Goal: Communication & Community: Answer question/provide support

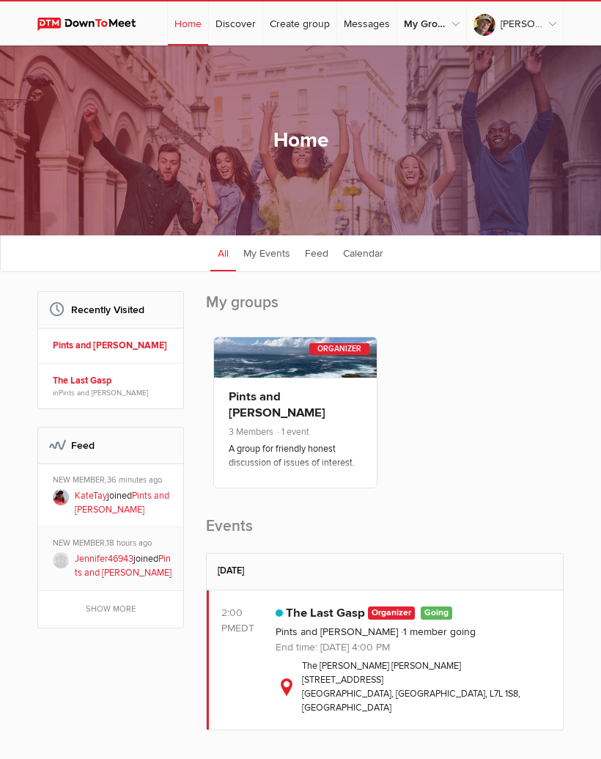
click at [318, 425] on span "3 Members 1 event" at bounding box center [295, 433] width 133 height 17
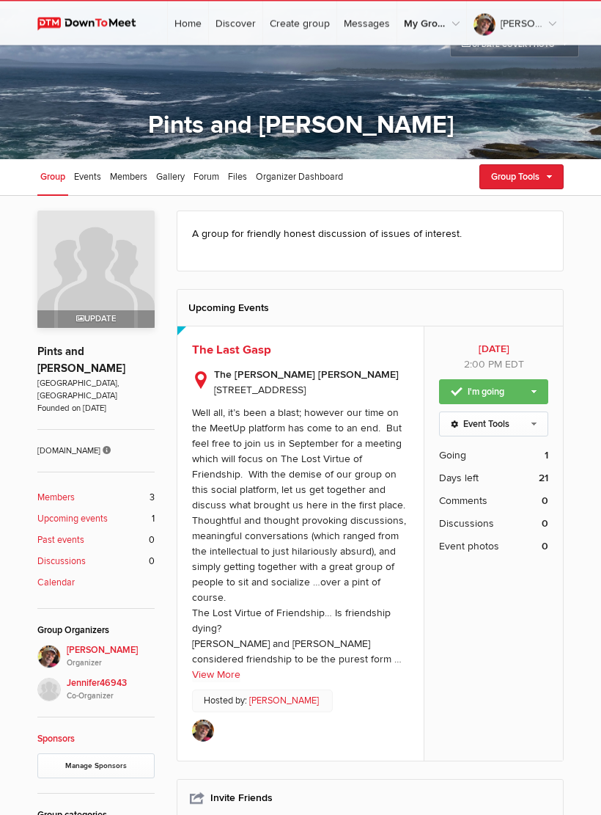
scroll to position [41, 0]
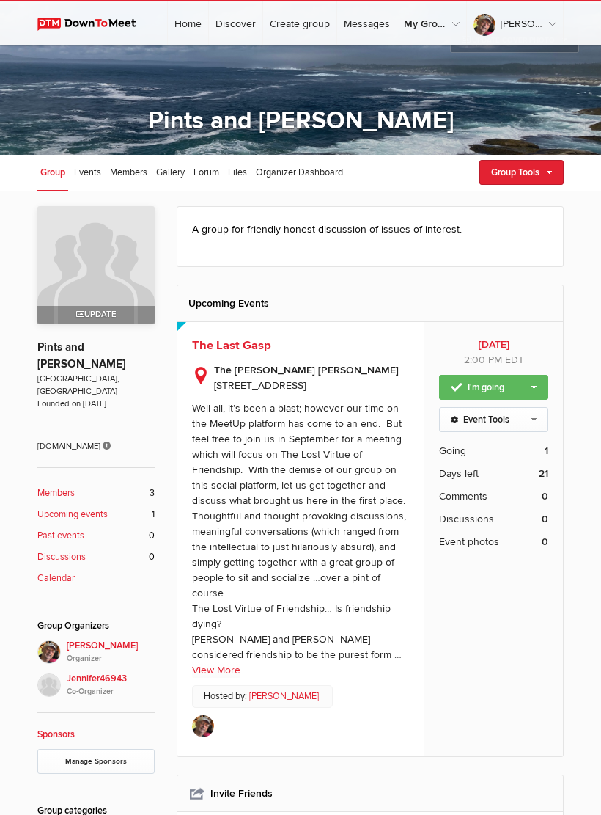
click at [73, 486] on b "Members" at bounding box center [55, 493] width 37 height 14
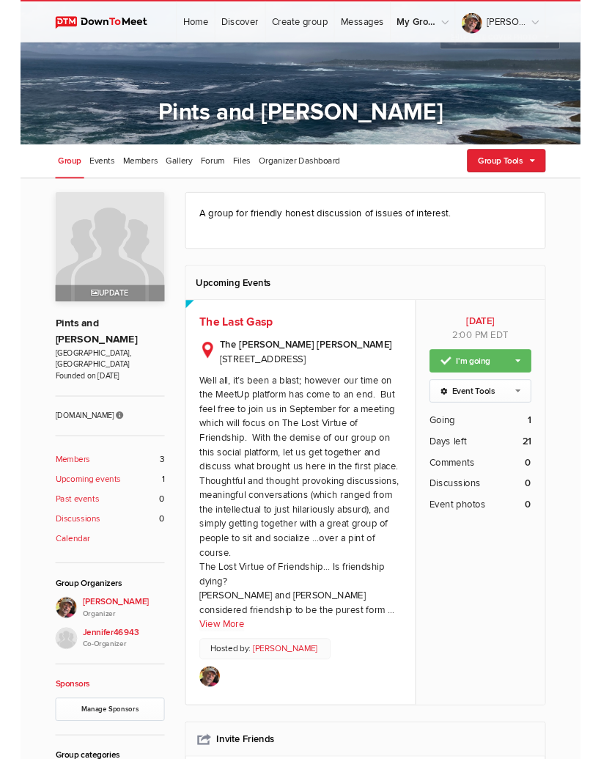
scroll to position [196, 0]
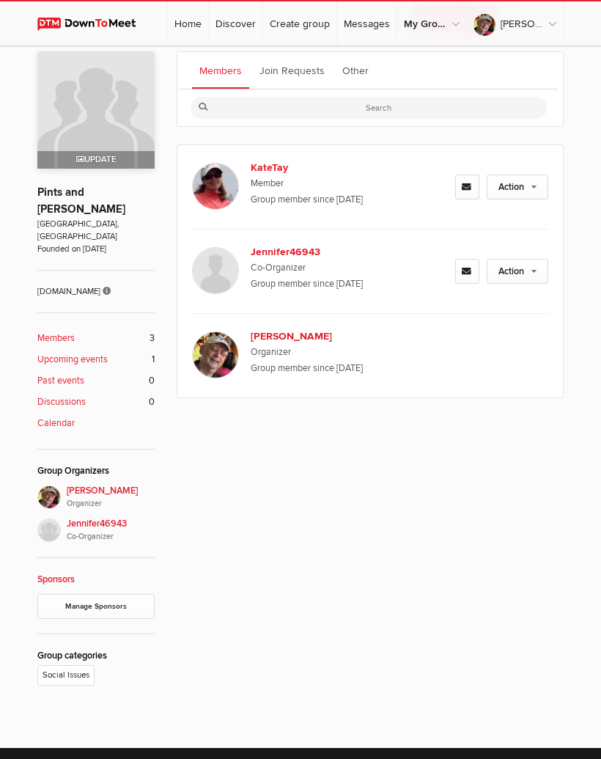
click at [541, 186] on link "Action" at bounding box center [518, 187] width 62 height 25
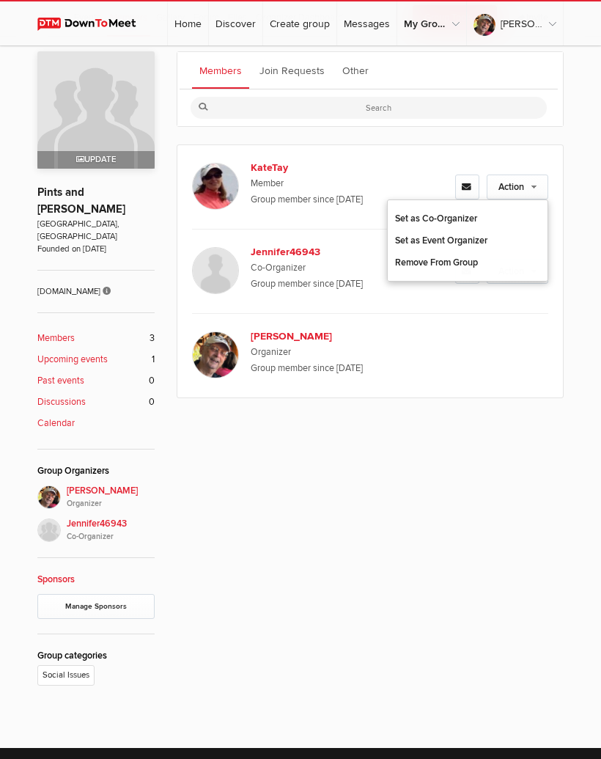
click at [476, 510] on div "Members Join Requests Other KateTay Member Group member since [DATE] Action Set…" at bounding box center [370, 370] width 387 height 638
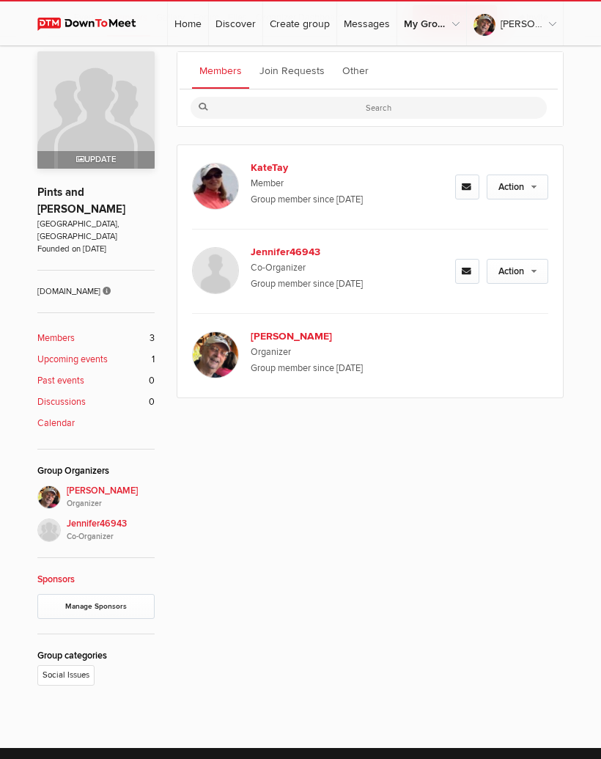
click at [470, 186] on icon at bounding box center [467, 188] width 11 height 10
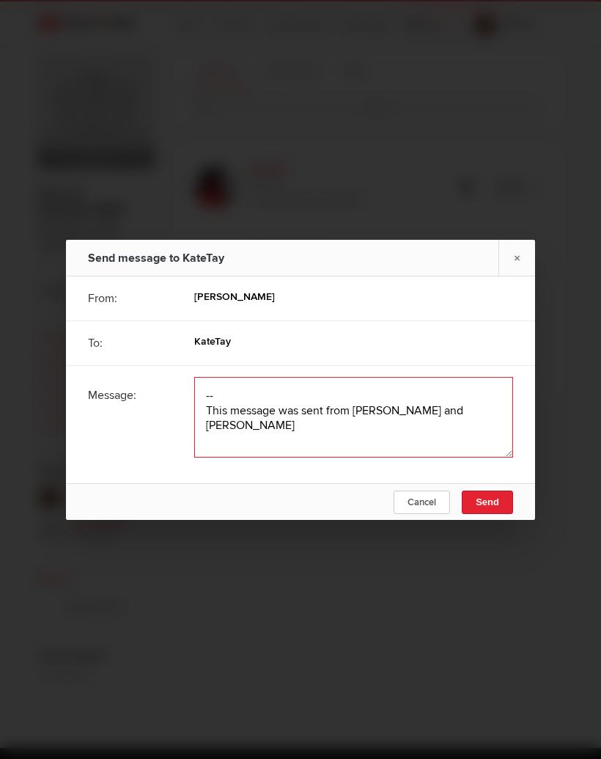
click at [223, 403] on textarea at bounding box center [353, 417] width 319 height 81
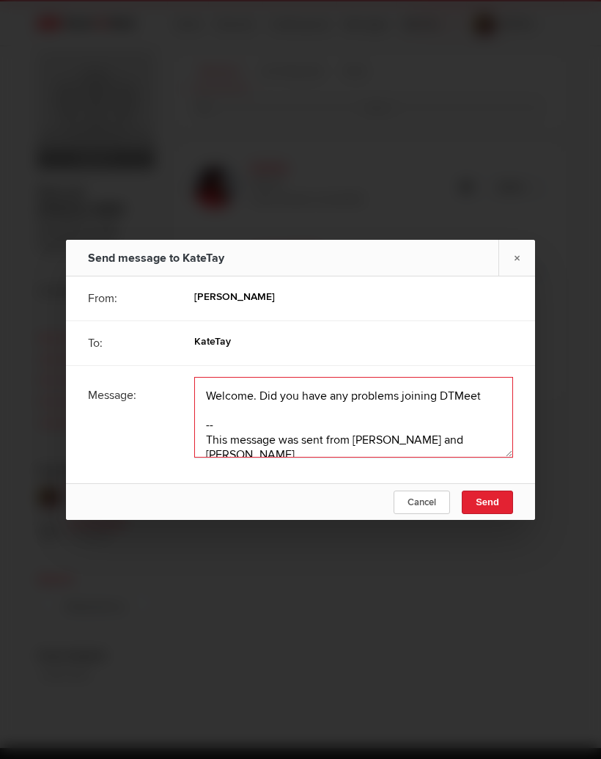
type textarea "Welcome. Did you have any problems joining DTMeet? -- This message was sent fro…"
click at [503, 513] on button "Send" at bounding box center [487, 502] width 51 height 23
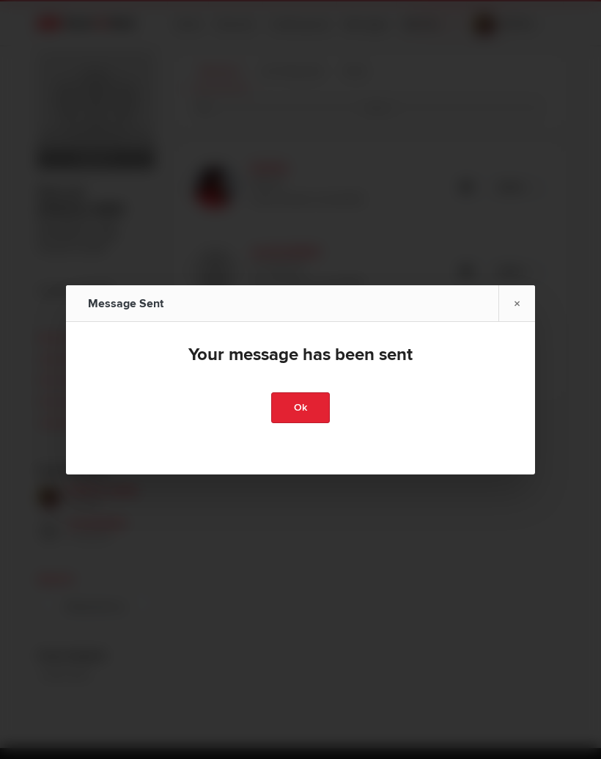
click at [312, 414] on link "Ok" at bounding box center [300, 407] width 59 height 31
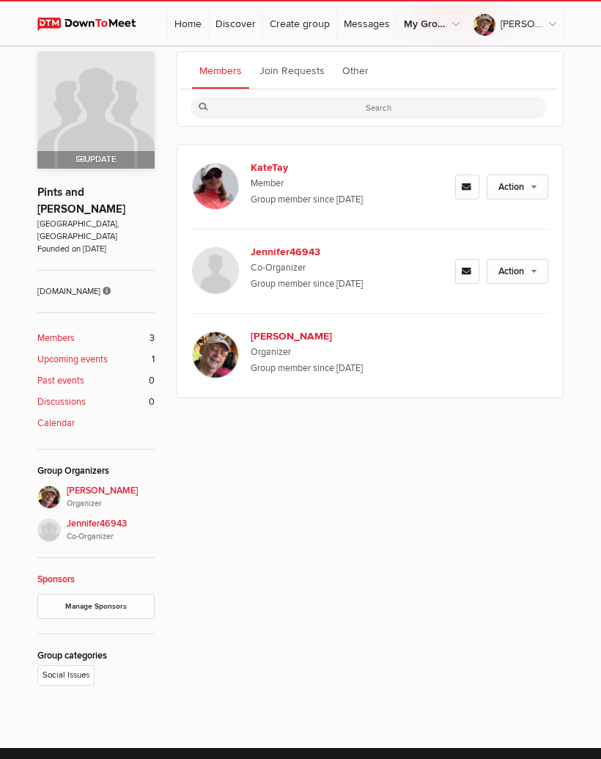
click at [315, 70] on link "Join Requests" at bounding box center [292, 70] width 80 height 37
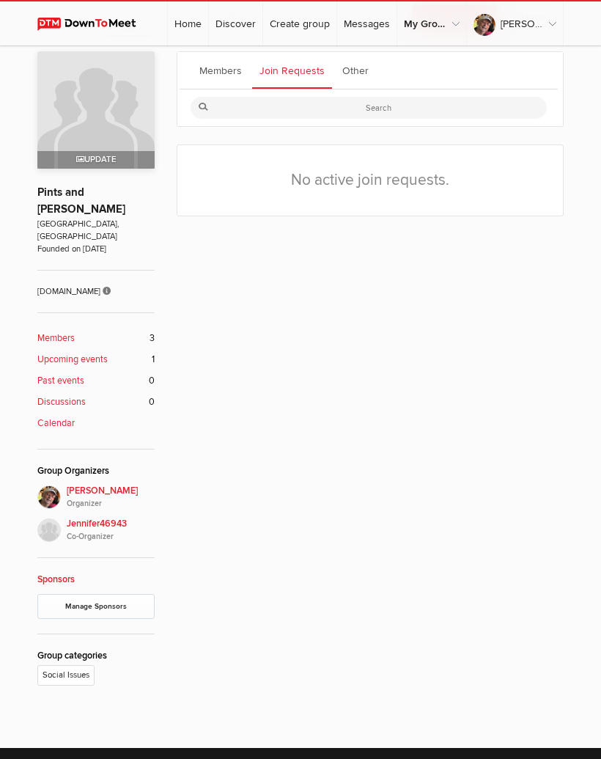
click at [238, 70] on link "Members" at bounding box center [220, 70] width 57 height 37
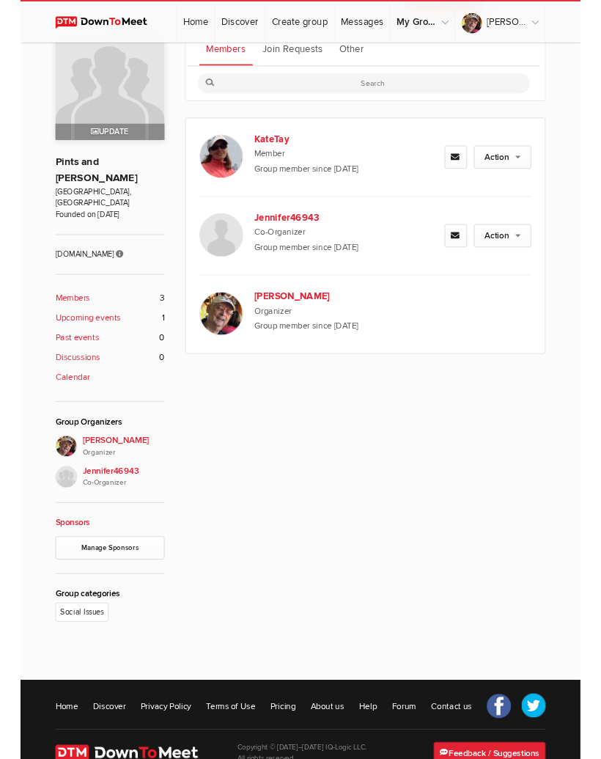
scroll to position [270, 0]
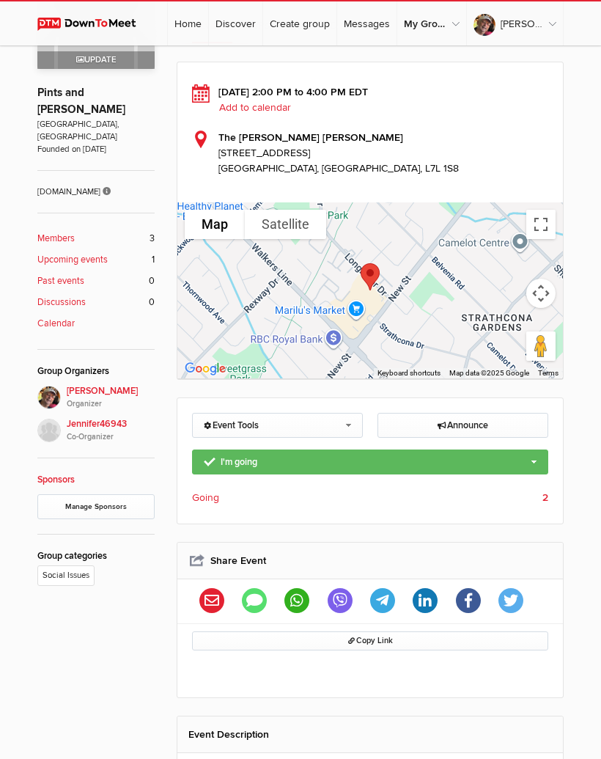
scroll to position [295, 0]
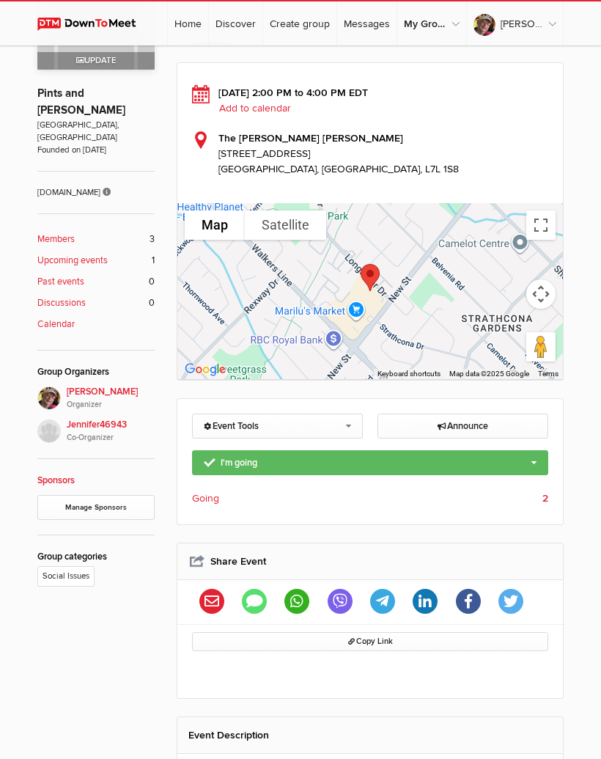
click at [219, 499] on span "Going" at bounding box center [205, 498] width 27 height 15
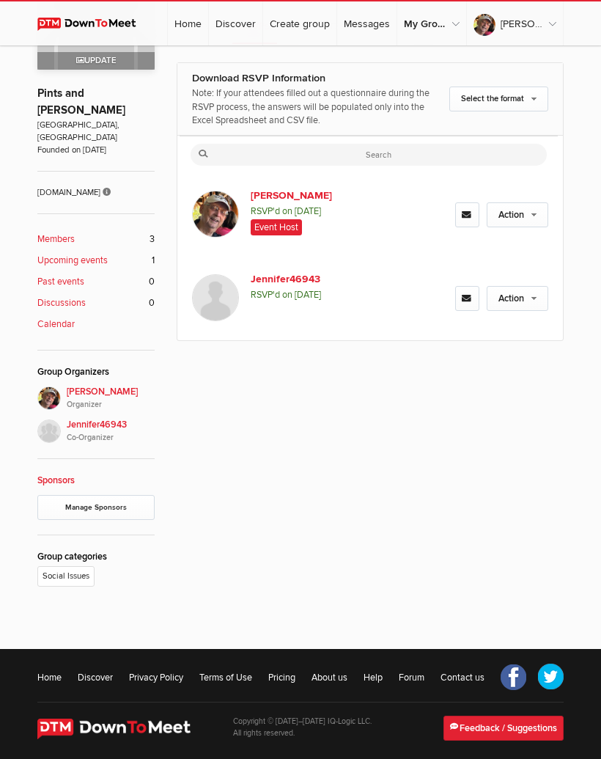
scroll to position [196, 0]
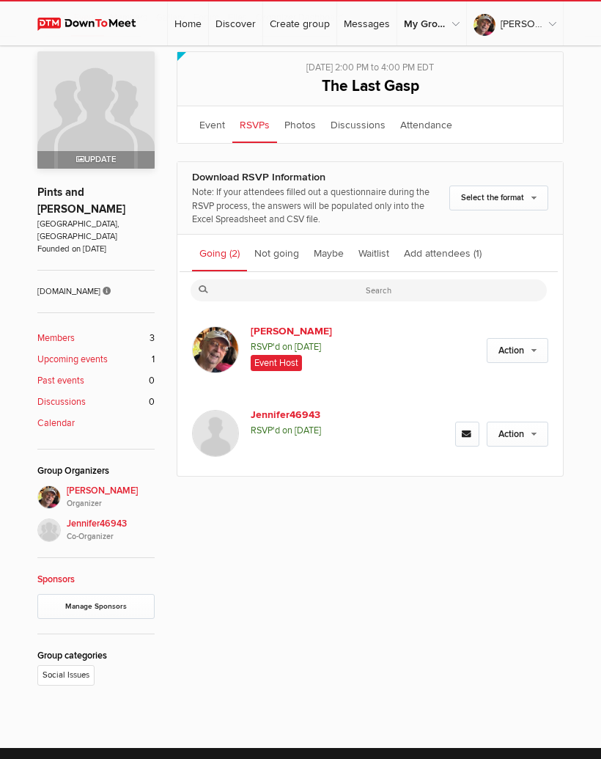
click at [475, 251] on span "(1)" at bounding box center [478, 253] width 8 height 12
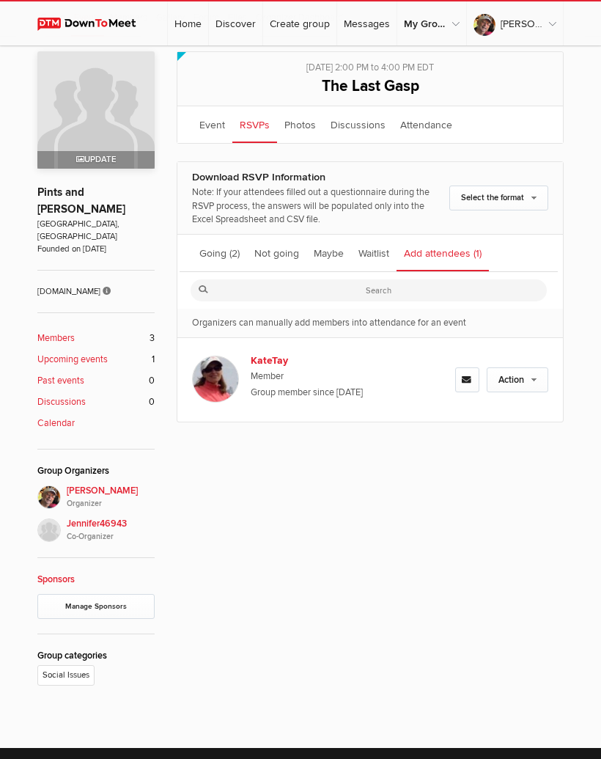
click at [528, 197] on link "Select the format" at bounding box center [499, 198] width 99 height 25
click at [461, 252] on link "Excel spreadsheet" at bounding box center [464, 244] width 166 height 22
click at [476, 375] on link at bounding box center [467, 379] width 24 height 25
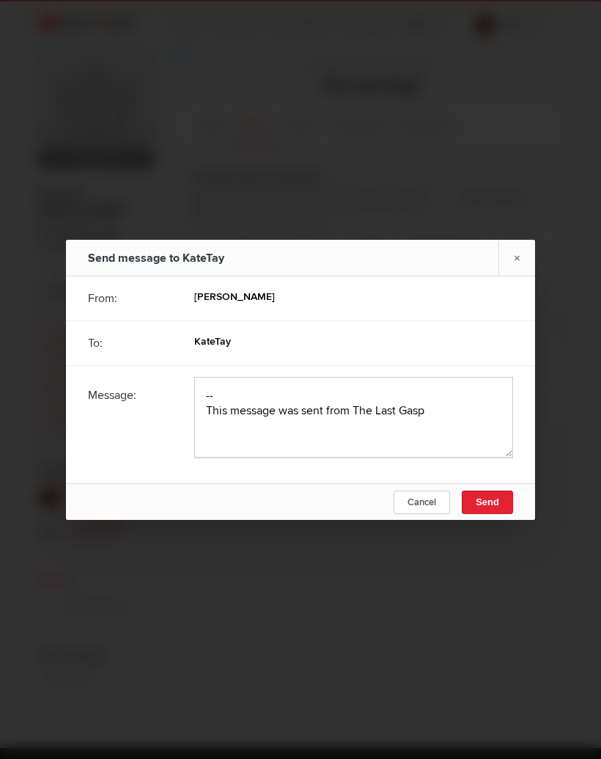
click at [525, 270] on link "×" at bounding box center [517, 258] width 37 height 36
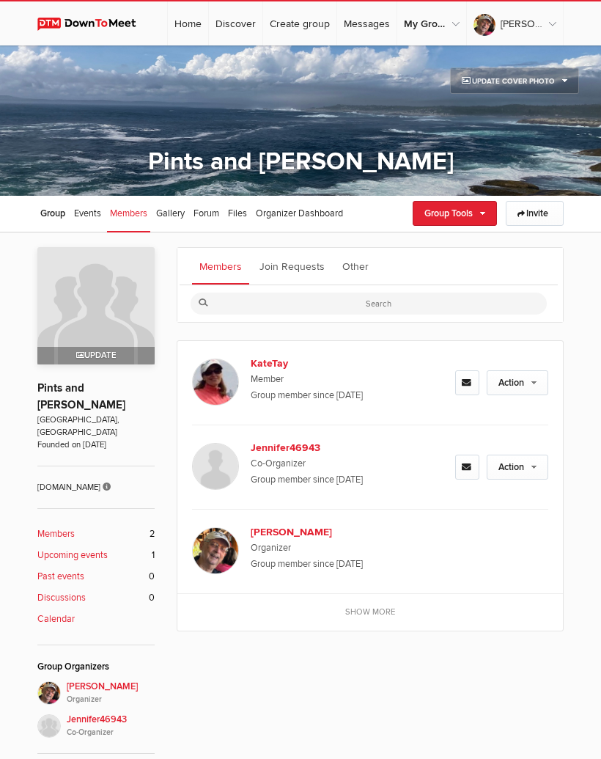
click at [92, 508] on div "Members 2 Photos 0 Upcoming events 1 Past events 0 Discussions 0 Calendar" at bounding box center [95, 568] width 117 height 121
click at [538, 384] on link "Action" at bounding box center [518, 382] width 62 height 25
click at [459, 658] on div "Members Join Requests Other KateTay Member Group member since [DATE] Action Set…" at bounding box center [370, 566] width 387 height 638
click at [312, 267] on link "Join Requests" at bounding box center [292, 266] width 80 height 37
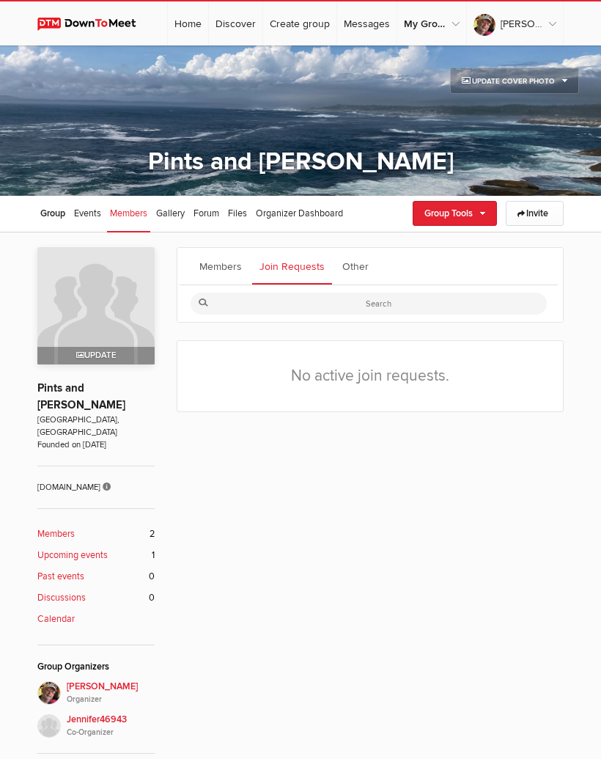
click at [80, 527] on link "Members 2" at bounding box center [95, 534] width 117 height 14
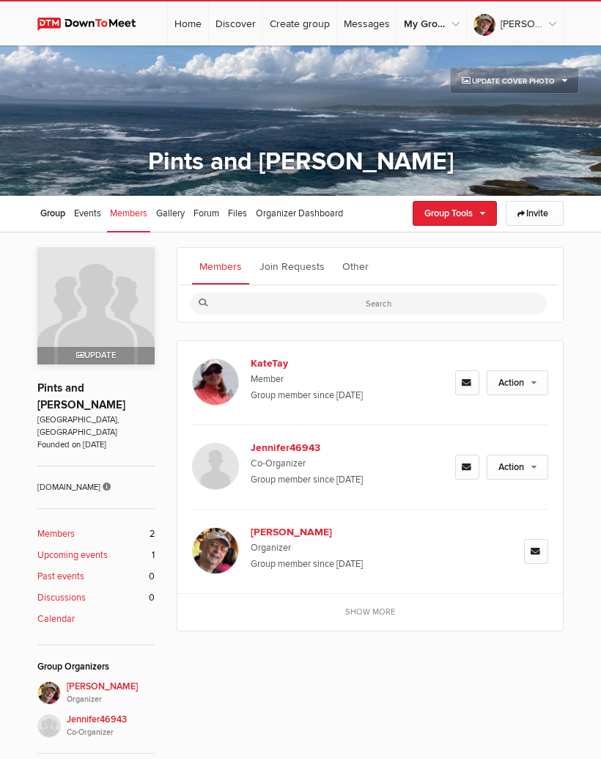
scroll to position [196, 0]
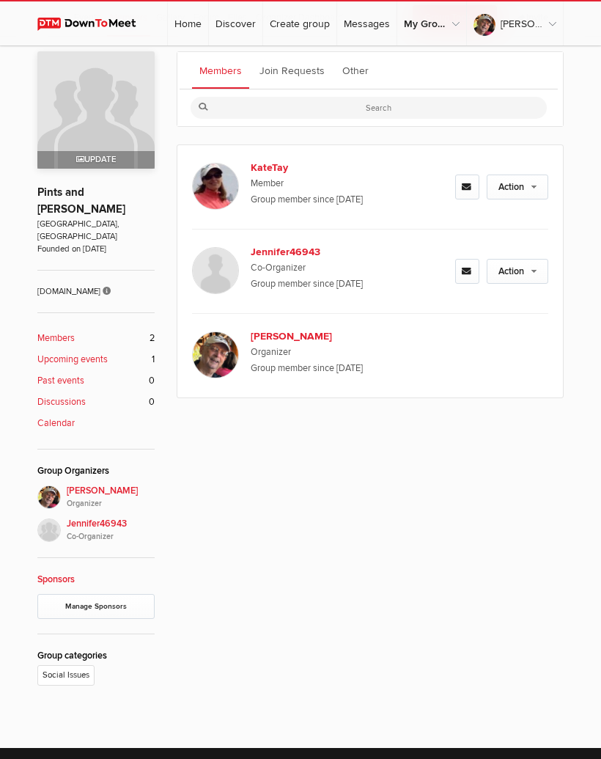
click at [532, 271] on link "Action" at bounding box center [518, 271] width 62 height 25
click at [519, 450] on div "Members Join Requests Other KateTay Member Group member since [DATE] Action Set…" at bounding box center [370, 370] width 387 height 638
